Goal: Check status

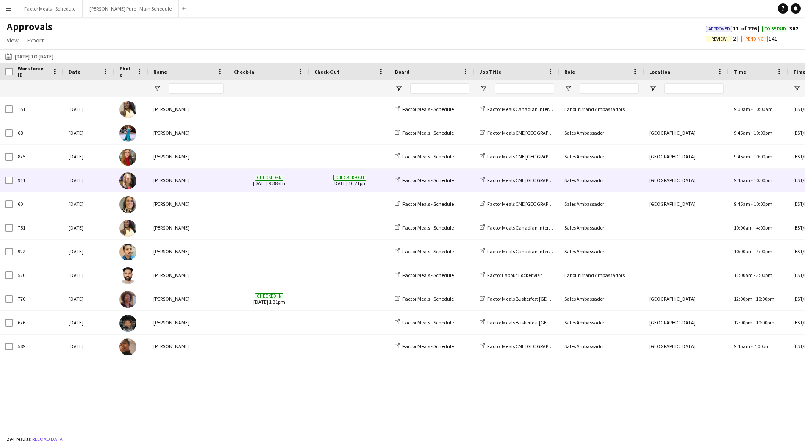
type input "**********"
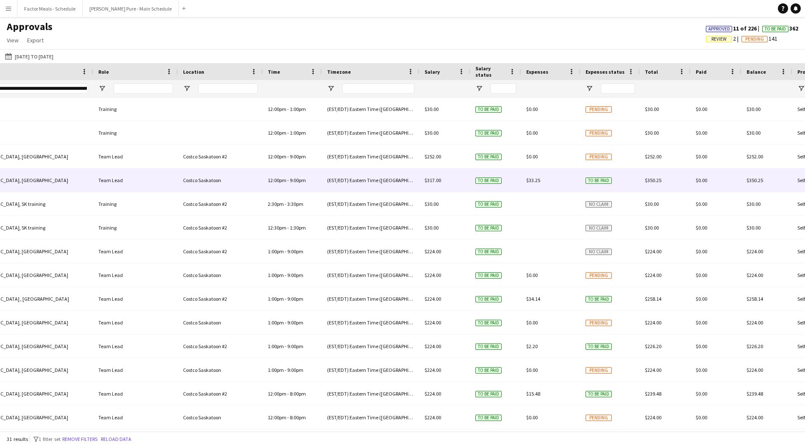
click at [437, 183] on div "$317.00" at bounding box center [444, 180] width 51 height 23
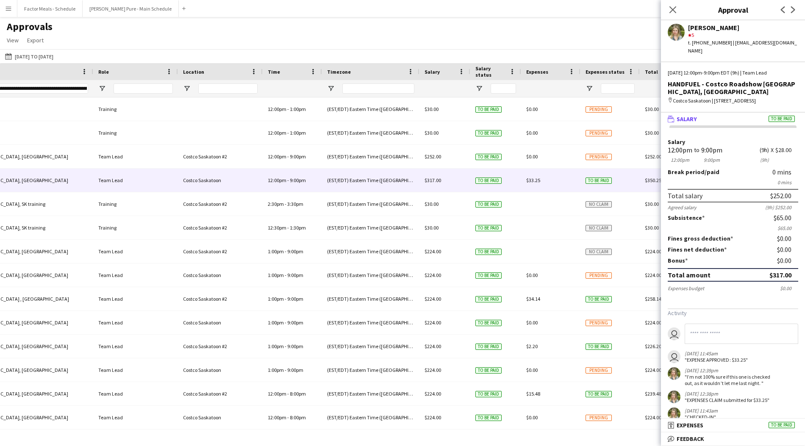
scroll to position [12, 0]
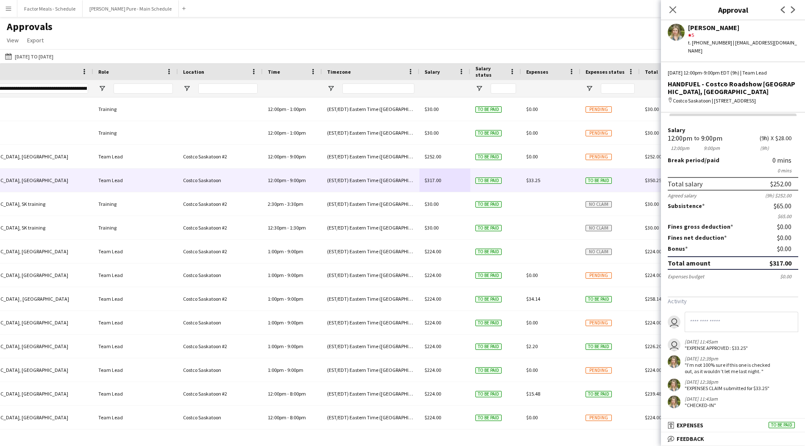
drag, startPoint x: 721, startPoint y: 136, endPoint x: 792, endPoint y: 187, distance: 87.0
click at [792, 187] on form "Salary 12:00pm 12:00pm to 9:00pm 9:00pm (9h) (9h) X $28.00 Break period /paid 0…" at bounding box center [733, 203] width 144 height 152
click at [792, 187] on div "Total salary $252.00" at bounding box center [733, 184] width 130 height 14
drag, startPoint x: 792, startPoint y: 211, endPoint x: 690, endPoint y: 211, distance: 101.7
click at [690, 211] on form "Salary 12:00pm 12:00pm to 9:00pm 9:00pm (9h) (9h) X $28.00 Break period /paid 0…" at bounding box center [733, 203] width 144 height 152
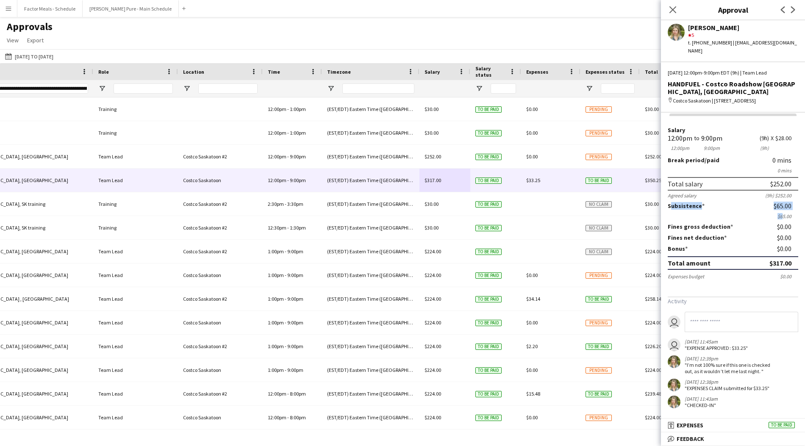
drag, startPoint x: 668, startPoint y: 204, endPoint x: 778, endPoint y: 215, distance: 110.3
click at [779, 215] on form "Salary 12:00pm 12:00pm to 9:00pm 9:00pm (9h) (9h) X $28.00 Break period /paid 0…" at bounding box center [733, 203] width 144 height 152
click at [769, 223] on div "Fines gross deduction $0.00" at bounding box center [733, 227] width 130 height 8
drag, startPoint x: 682, startPoint y: 363, endPoint x: 782, endPoint y: 370, distance: 100.6
click at [782, 371] on app-messages "user user [DATE] 11:45am "EXPENSE APPROVED: $33.25" [DATE] 12:39pm "I’m not 100…" at bounding box center [733, 360] width 144 height 97
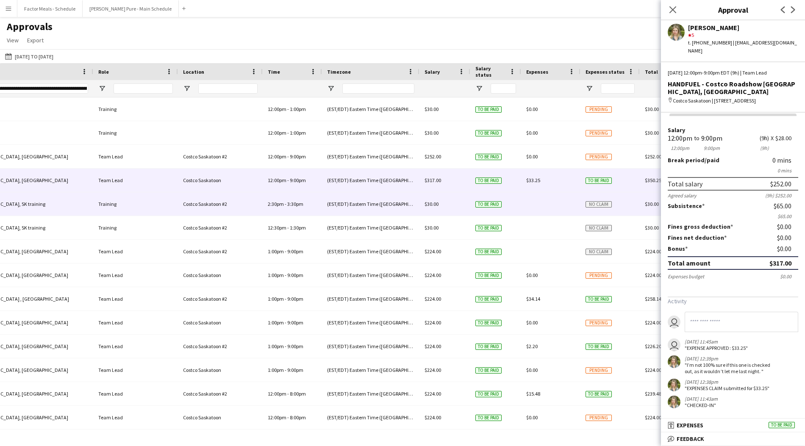
click at [385, 198] on div "(EST/EDT) Eastern Time ([GEOGRAPHIC_DATA] & [GEOGRAPHIC_DATA])" at bounding box center [370, 203] width 97 height 23
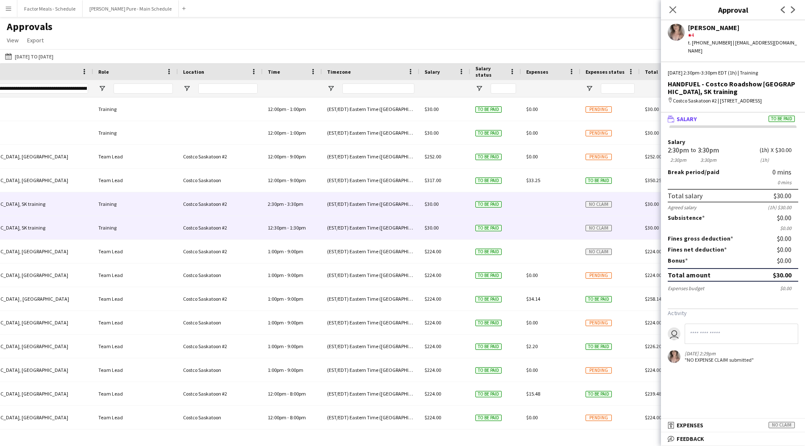
click at [379, 223] on div "(EST/EDT) Eastern Time ([GEOGRAPHIC_DATA] & [GEOGRAPHIC_DATA])" at bounding box center [370, 227] width 97 height 23
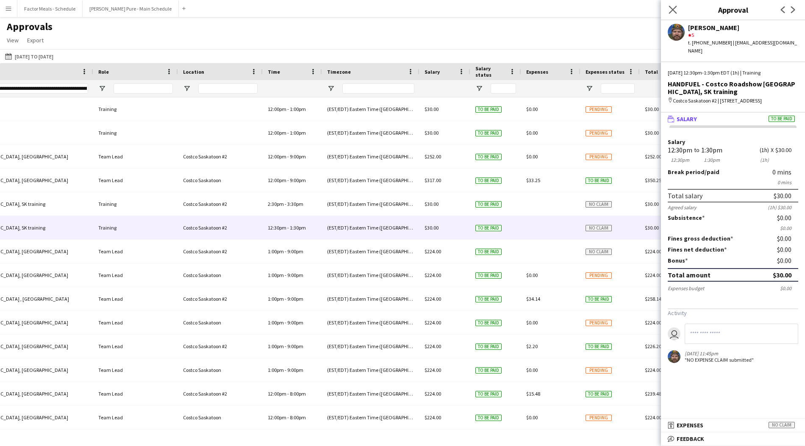
click at [671, 5] on app-icon "Close pop-in" at bounding box center [673, 10] width 12 height 12
